Goal: Check status: Check status

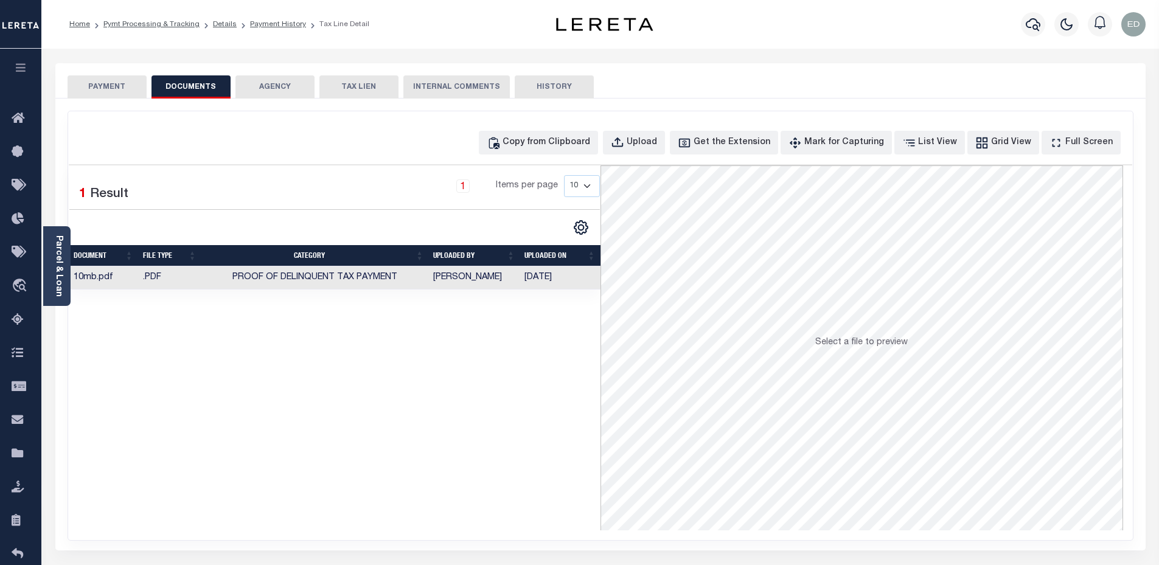
select select "DUE"
click at [106, 88] on button "PAYMENT" at bounding box center [107, 86] width 79 height 23
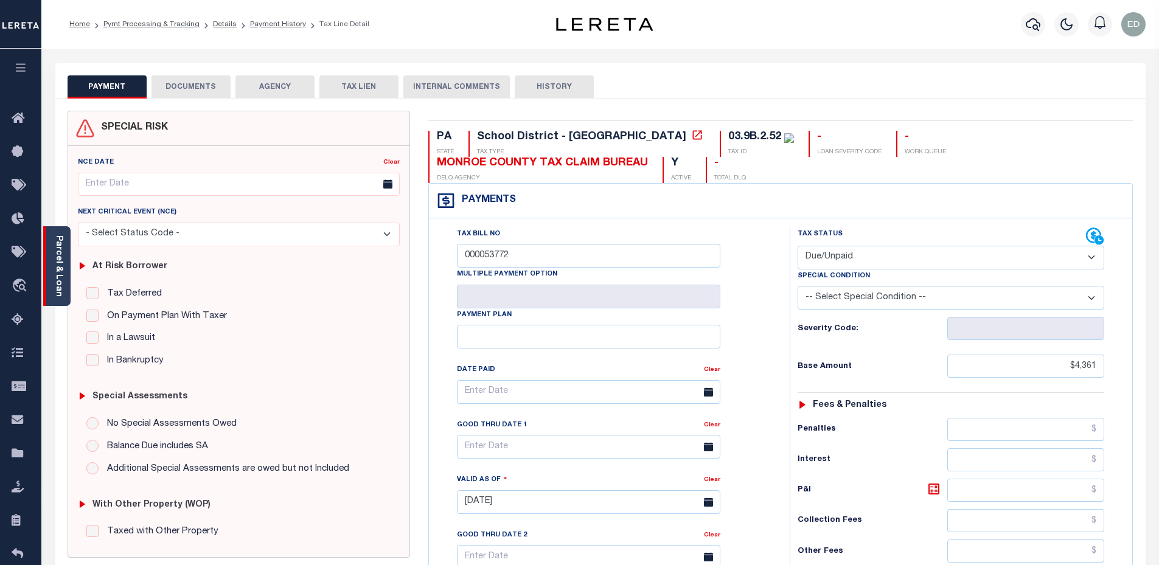
click at [64, 252] on div "Parcel & Loan" at bounding box center [56, 266] width 27 height 80
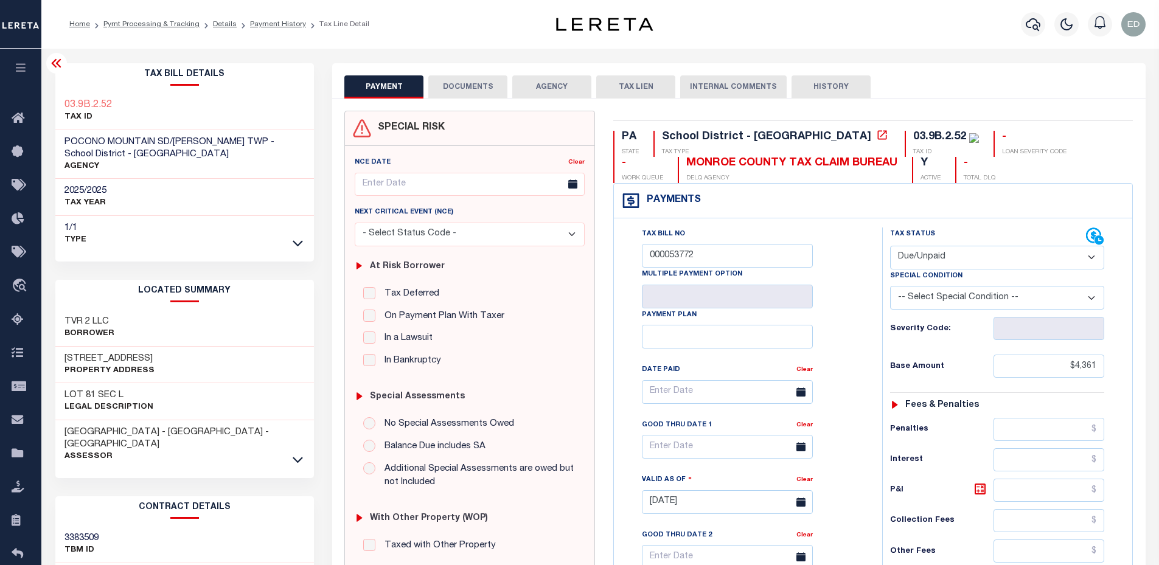
scroll to position [182, 0]
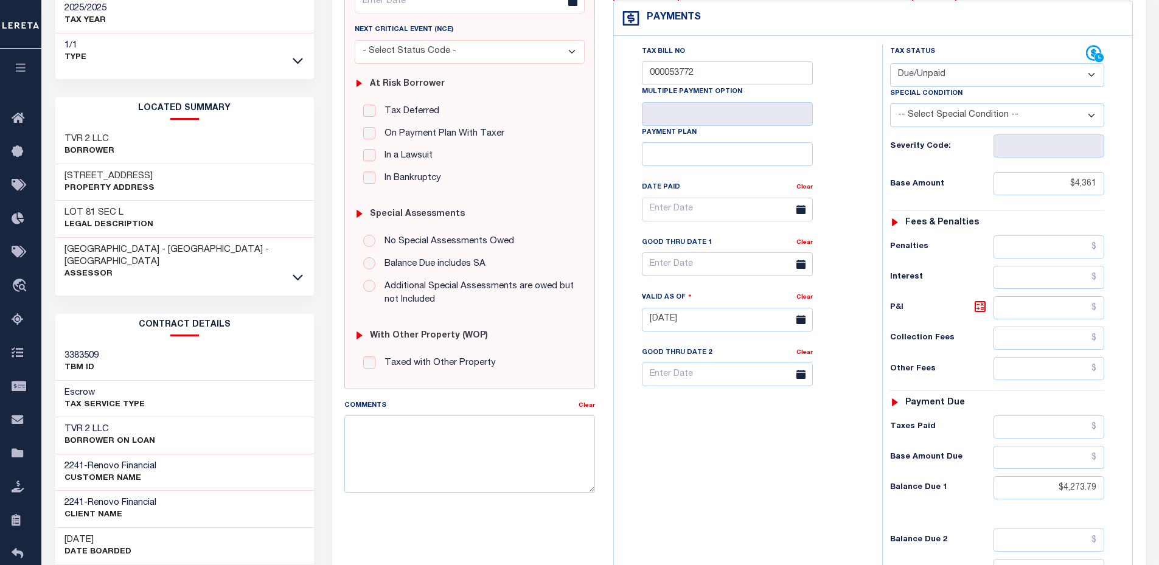
click at [91, 350] on h3 "3383509" at bounding box center [81, 356] width 34 height 12
copy h3 "3383509"
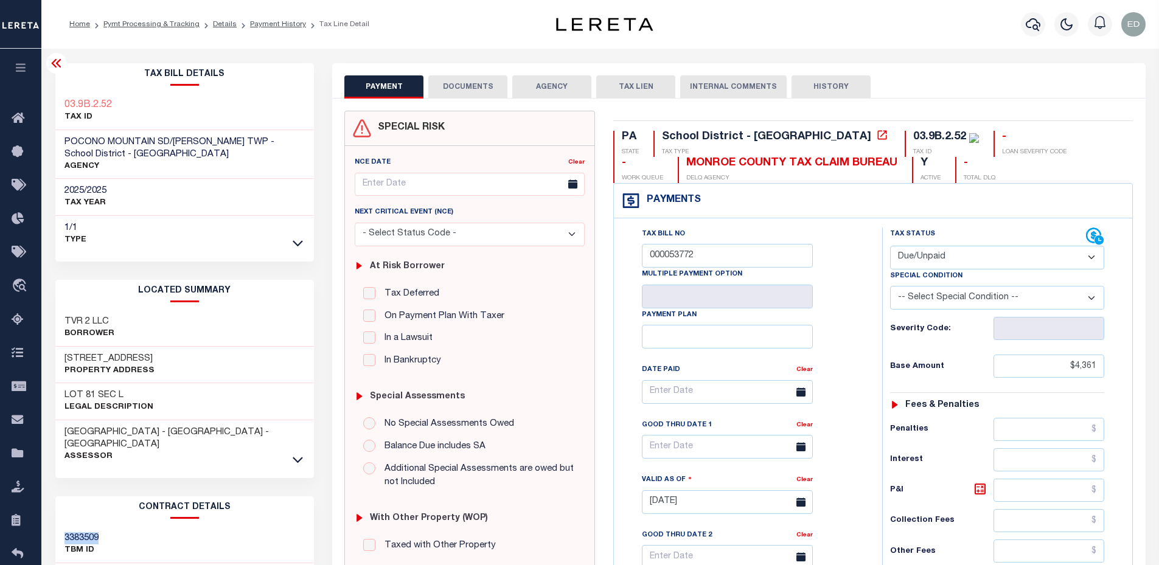
click at [454, 87] on button "DOCUMENTS" at bounding box center [467, 86] width 79 height 23
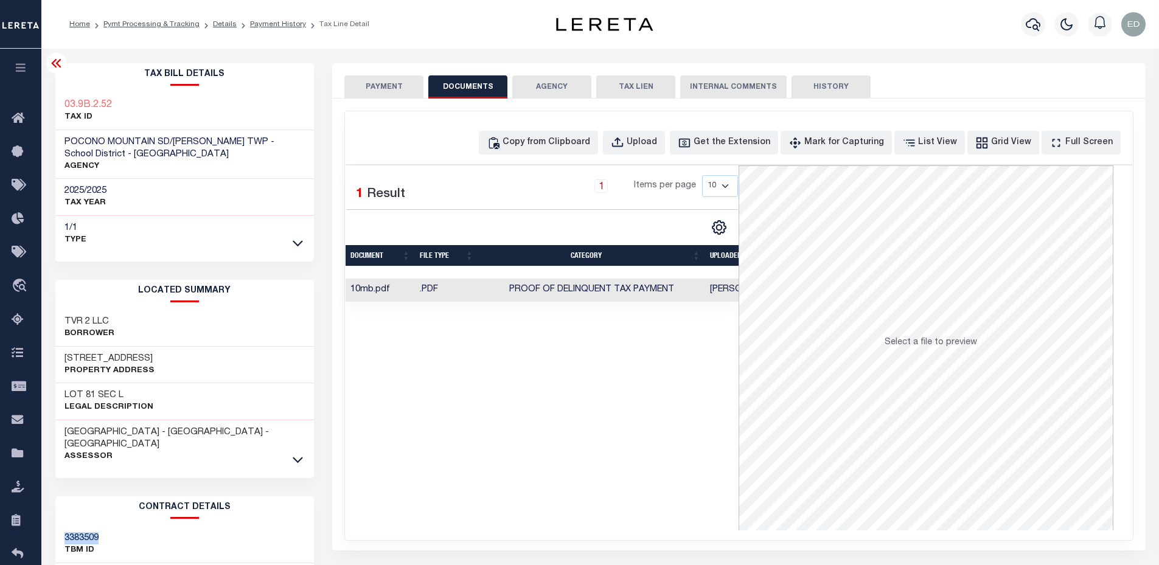
click at [689, 493] on div "Selected 1 Result 1 Items per page 10 25 50 100" at bounding box center [542, 347] width 393 height 365
click at [577, 328] on div "Selected 1 Result 1 Items per page 10 25 50 100" at bounding box center [542, 347] width 393 height 365
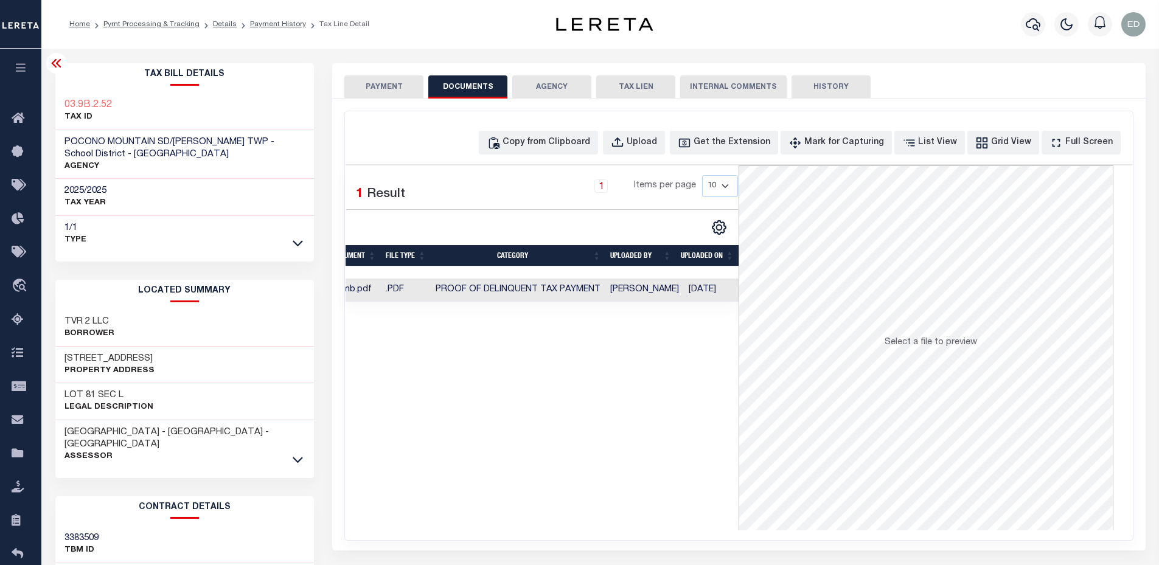
click at [58, 66] on icon at bounding box center [56, 63] width 10 height 9
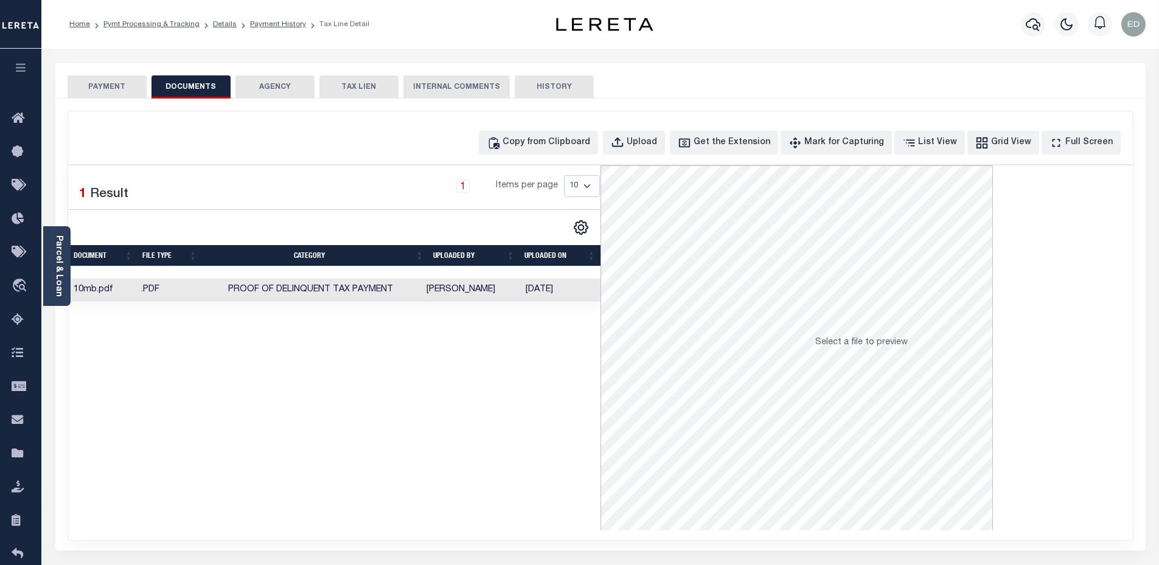
scroll to position [0, 0]
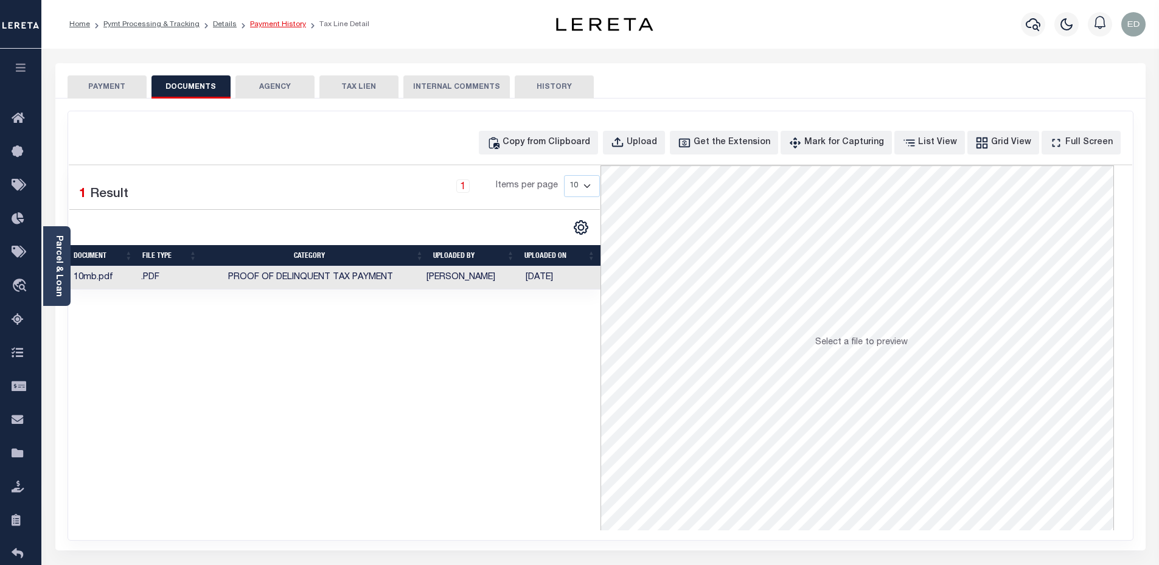
click at [262, 28] on link "Payment History" at bounding box center [278, 24] width 56 height 7
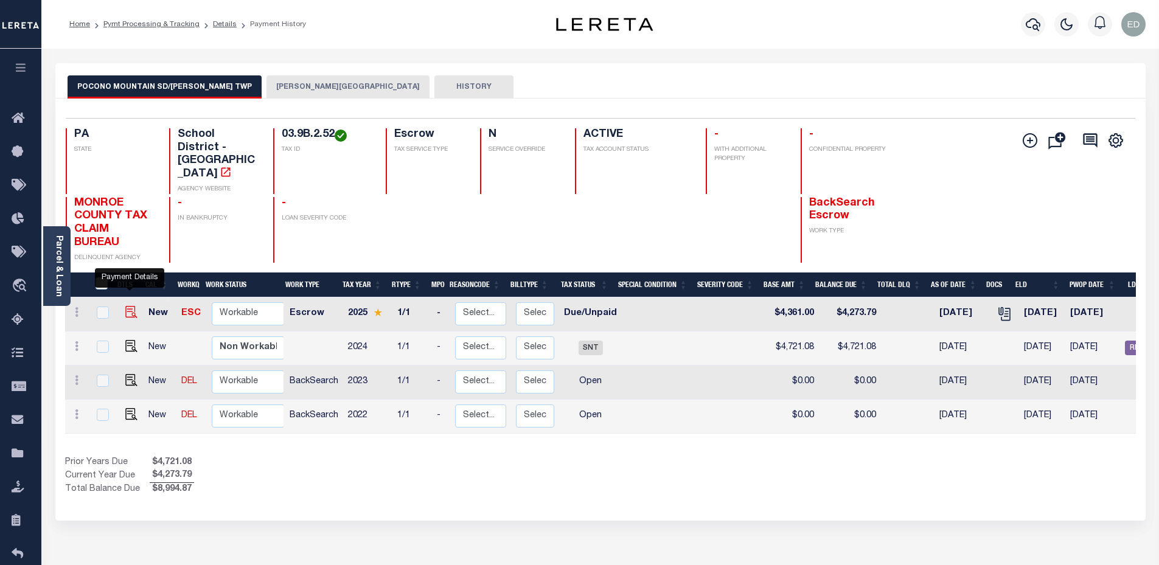
click at [127, 306] on img "" at bounding box center [131, 312] width 12 height 12
checkbox input "true"
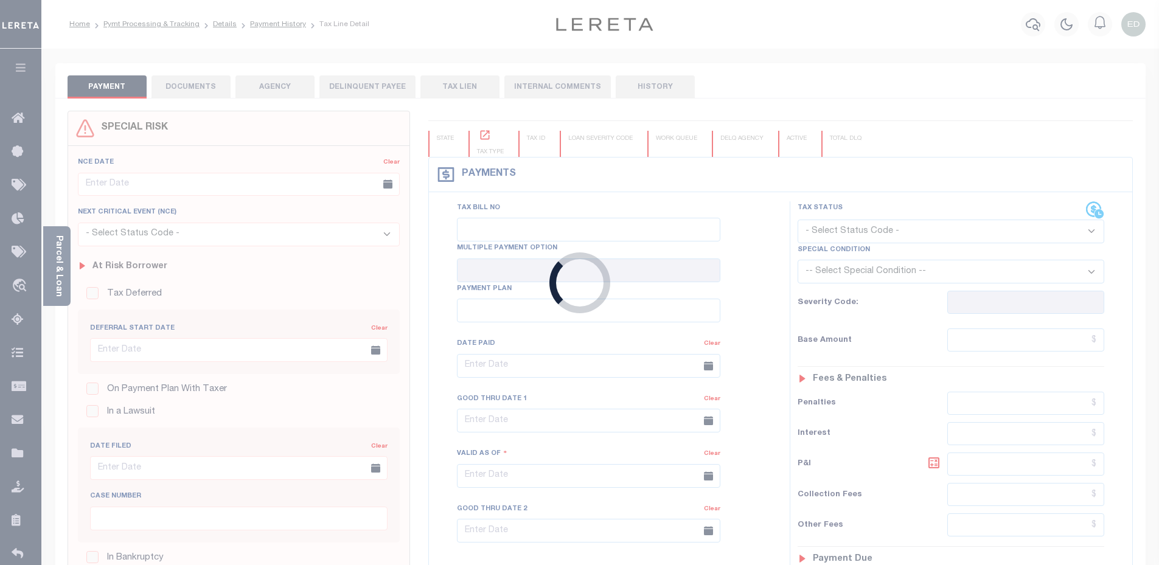
type input "000053772"
type input "[DATE]"
select select "DUE"
type input "$4,361"
type input "$4,273.79"
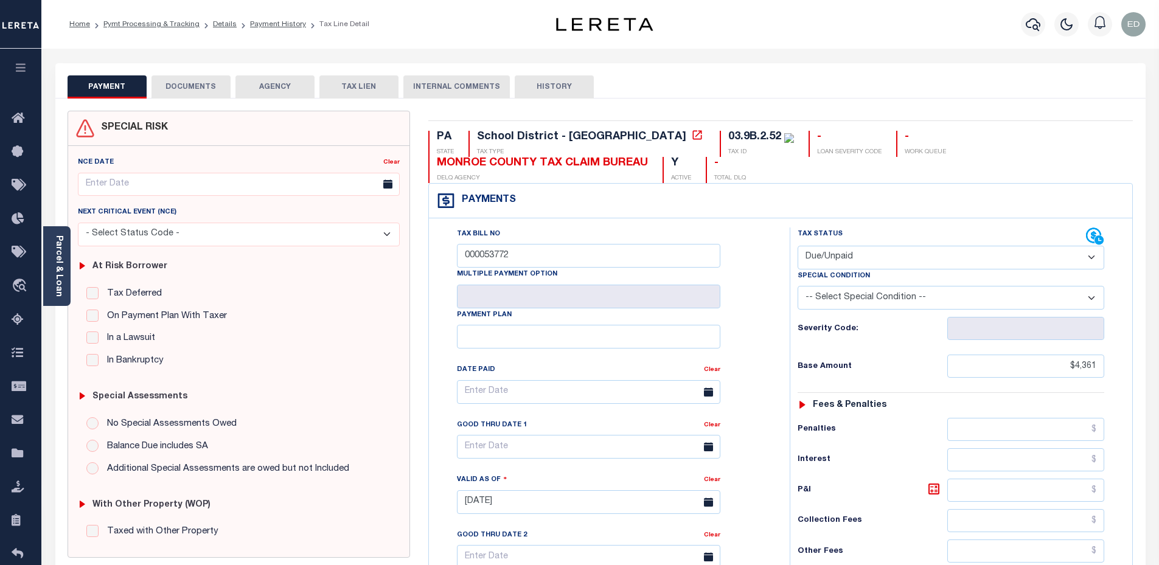
click at [189, 92] on button "DOCUMENTS" at bounding box center [190, 86] width 79 height 23
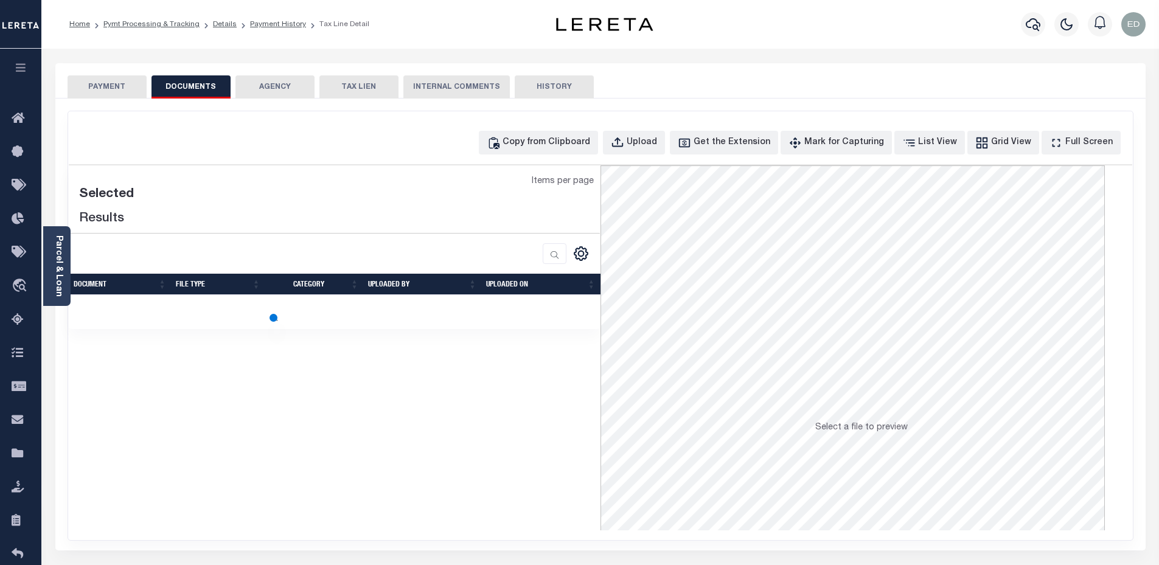
click at [276, 89] on button "AGENCY" at bounding box center [274, 86] width 79 height 23
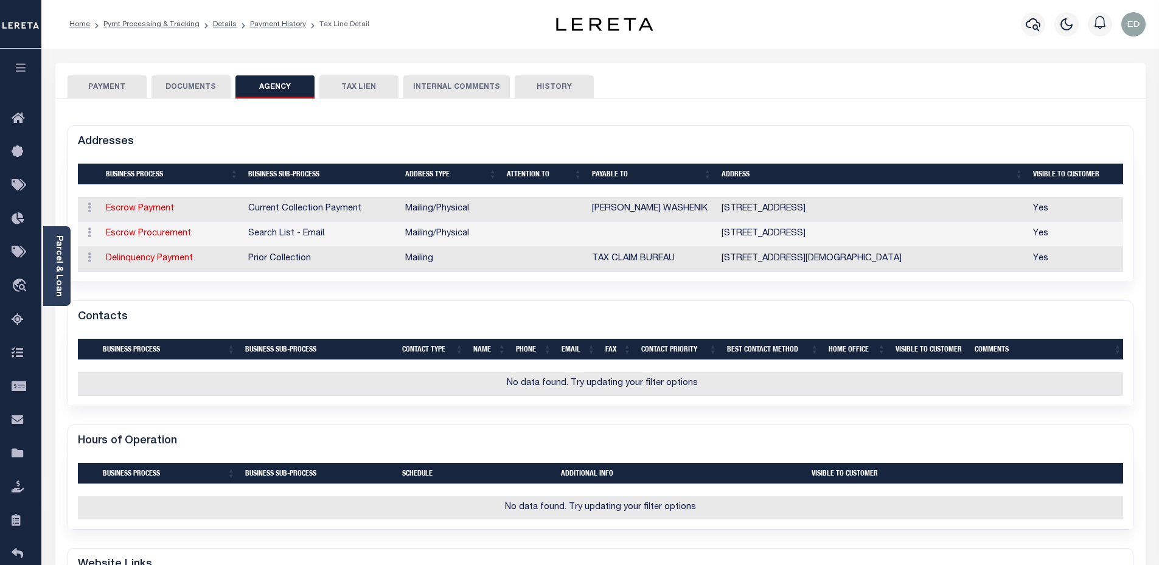
click at [335, 90] on button "TAX LIEN" at bounding box center [358, 86] width 79 height 23
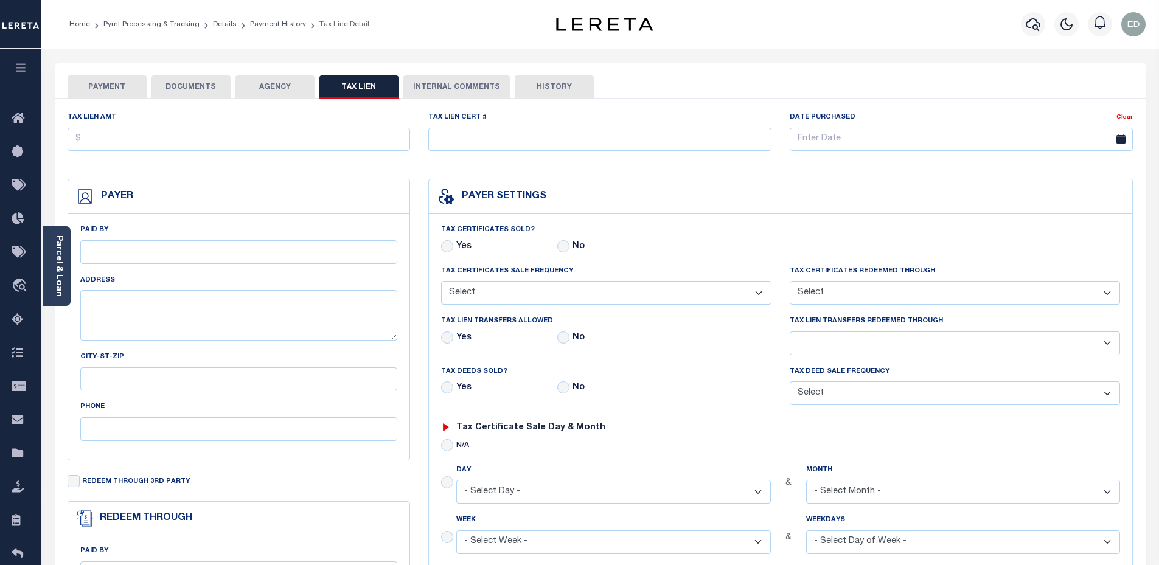
checkbox input "false"
radio input "true"
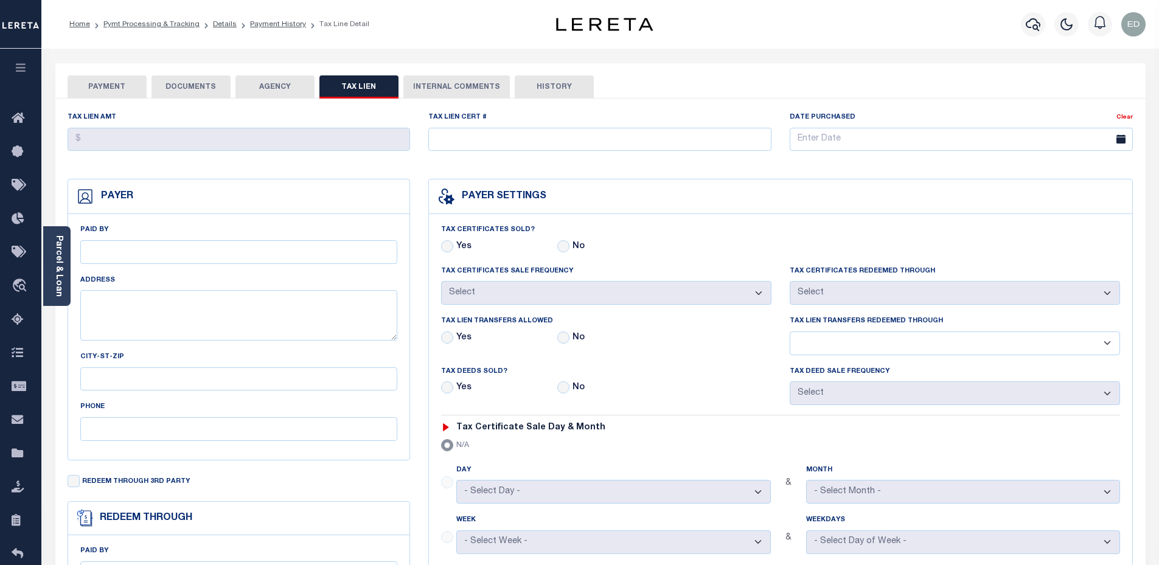
click at [447, 85] on button "INTERNAL COMMENTS" at bounding box center [456, 86] width 106 height 23
